Goal: Task Accomplishment & Management: Use online tool/utility

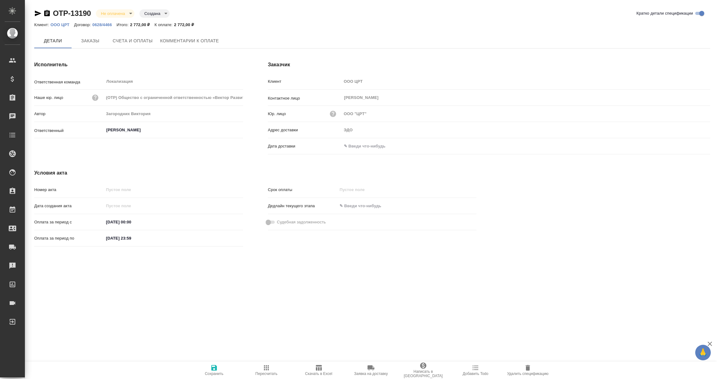
click at [371, 145] on input "text" at bounding box center [369, 146] width 54 height 9
click at [693, 145] on icon "button" at bounding box center [692, 146] width 7 height 7
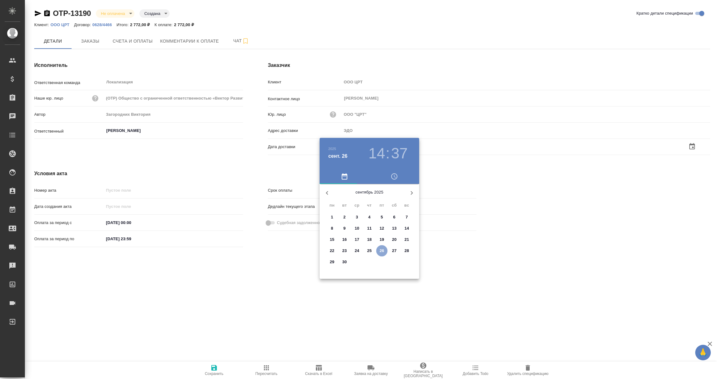
click at [380, 252] on p "26" at bounding box center [382, 251] width 5 height 6
type input "[DATE] 14:37"
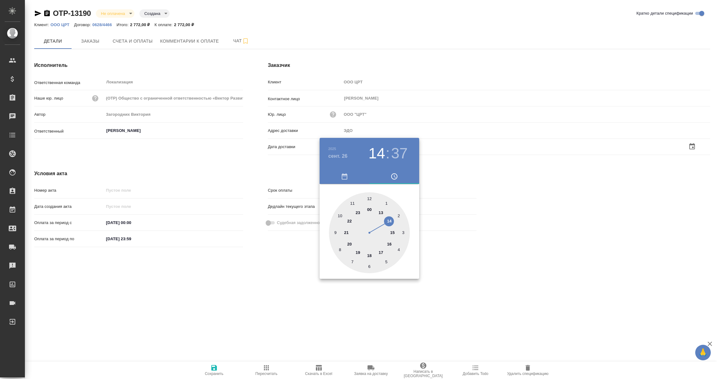
click at [267, 303] on div at bounding box center [358, 189] width 717 height 379
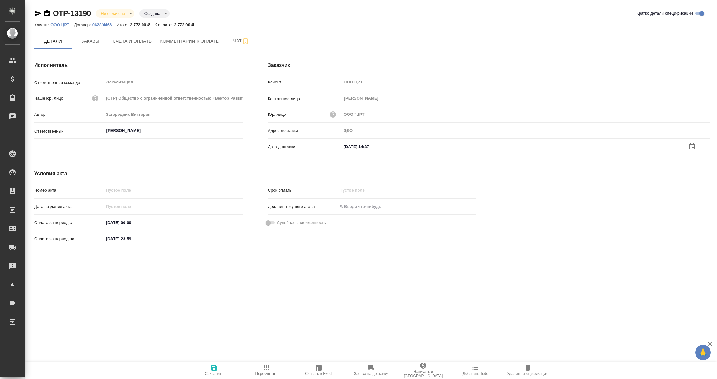
click at [210, 367] on icon "button" at bounding box center [213, 367] width 7 height 7
drag, startPoint x: 0, startPoint y: 0, endPoint x: 370, endPoint y: 147, distance: 397.7
click at [357, 145] on input "text" at bounding box center [369, 146] width 54 height 9
click at [692, 144] on icon "button" at bounding box center [693, 146] width 6 height 6
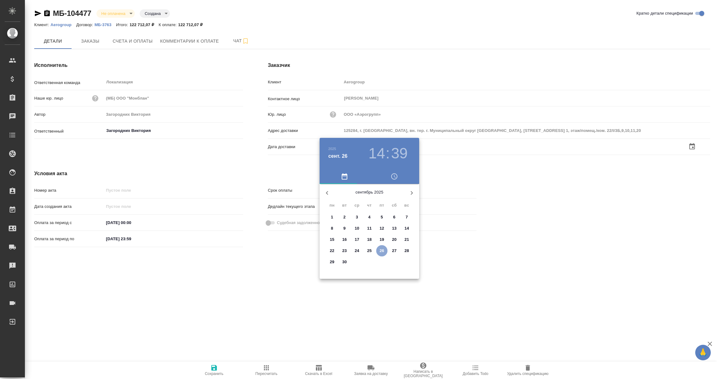
click at [382, 251] on p "26" at bounding box center [382, 251] width 5 height 6
type input "[DATE] 14:39"
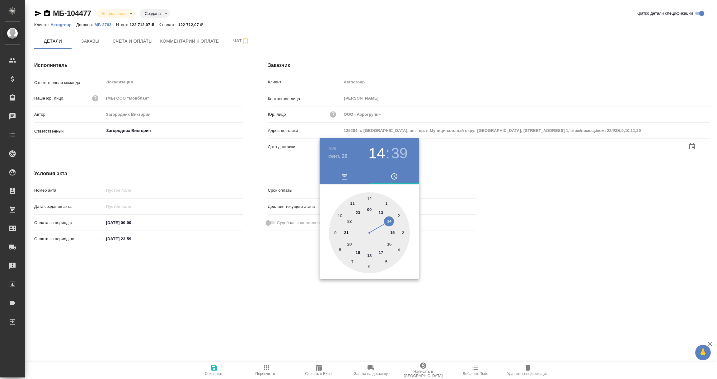
click at [307, 305] on div at bounding box center [358, 189] width 717 height 379
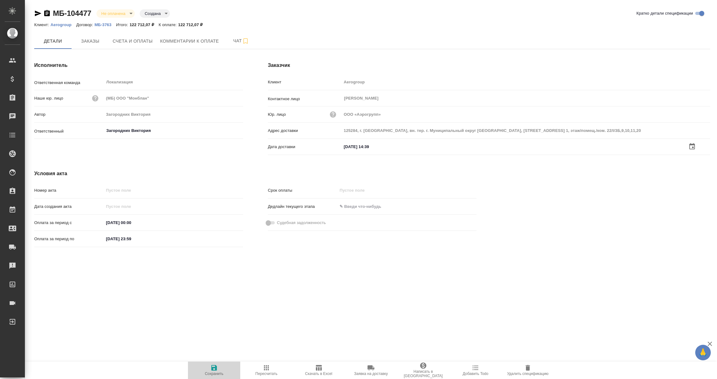
click at [214, 370] on icon "button" at bounding box center [214, 368] width 6 height 6
